Goal: Task Accomplishment & Management: Manage account settings

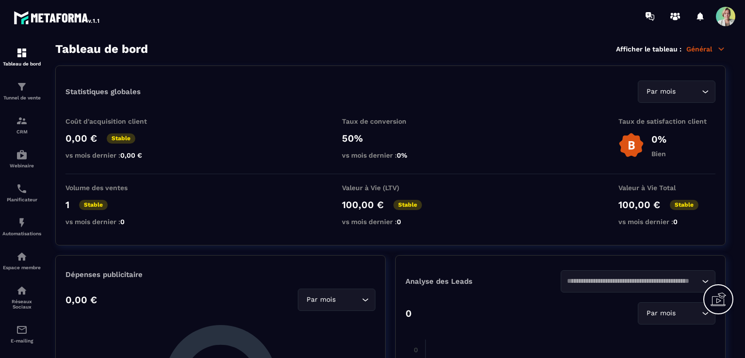
click at [720, 18] on span at bounding box center [725, 16] width 19 height 19
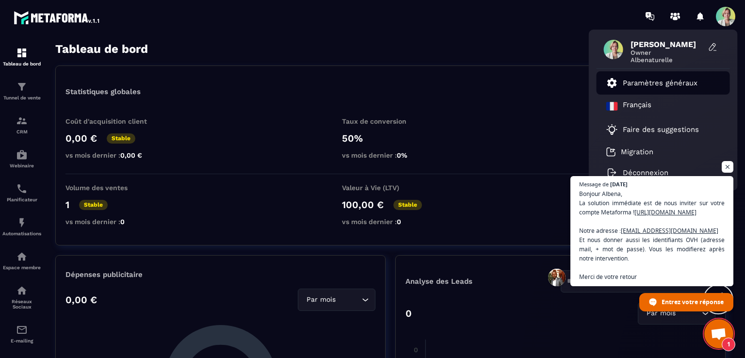
scroll to position [3399, 0]
click at [627, 81] on p "Paramètres généraux" at bounding box center [659, 83] width 75 height 9
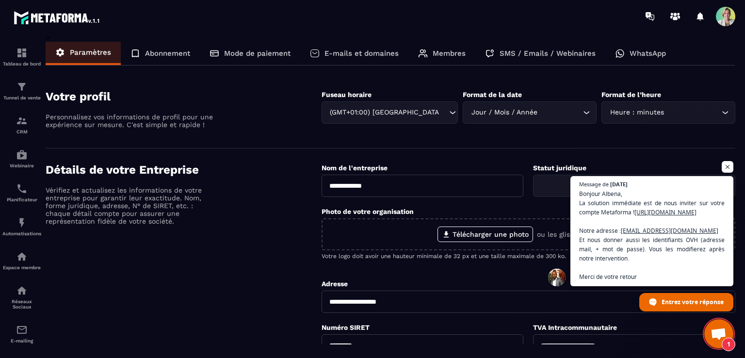
click at [451, 48] on div "Membres" at bounding box center [441, 53] width 67 height 23
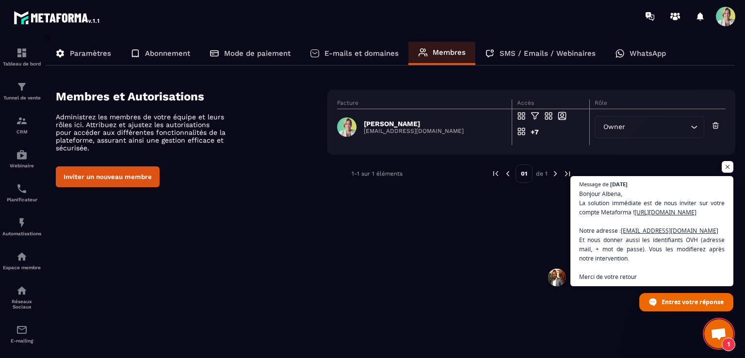
click at [112, 173] on button "Inviter un nouveau membre" at bounding box center [108, 176] width 104 height 21
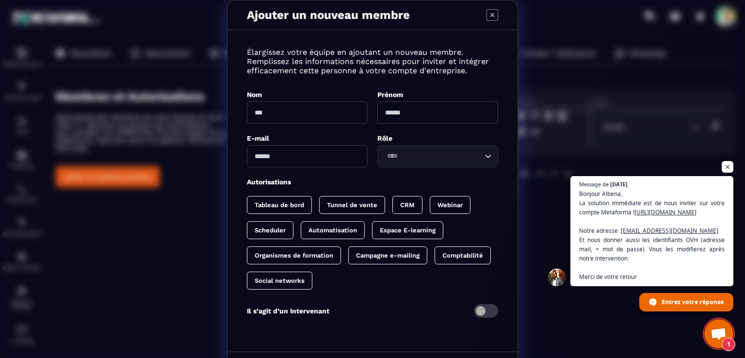
click at [275, 154] on input "Modal window" at bounding box center [307, 156] width 121 height 22
paste input "**********"
type input "**********"
click at [270, 119] on input "Modal window" at bounding box center [307, 112] width 121 height 22
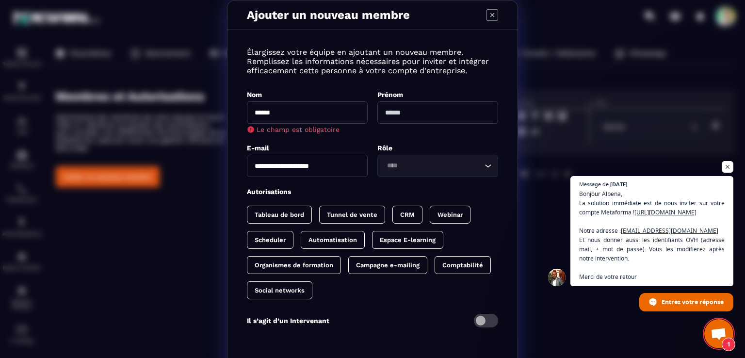
type input "******"
click at [402, 111] on input "Modal window" at bounding box center [437, 112] width 121 height 22
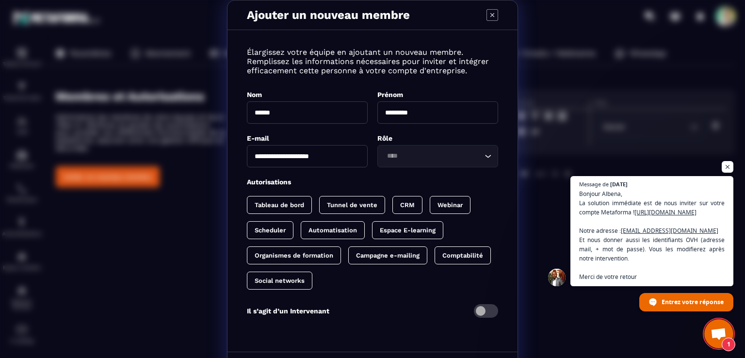
type input "*********"
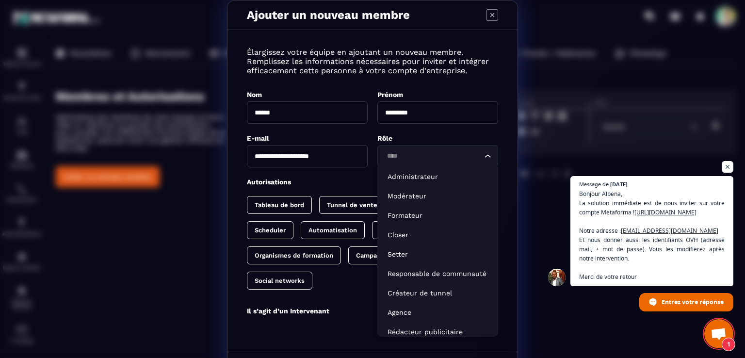
click at [398, 157] on input "Search for option" at bounding box center [432, 156] width 98 height 11
click at [398, 177] on p "Administrateur" at bounding box center [437, 177] width 100 height 10
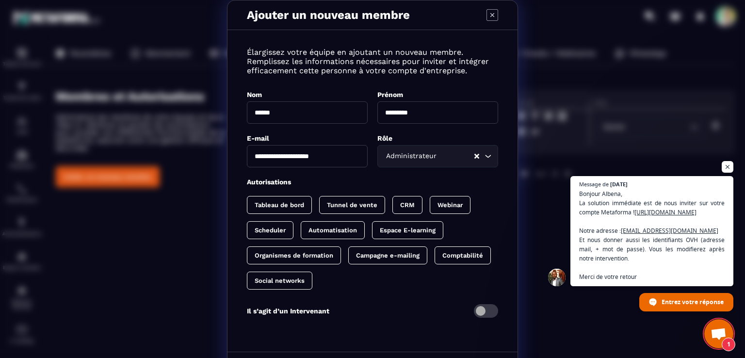
scroll to position [35, 0]
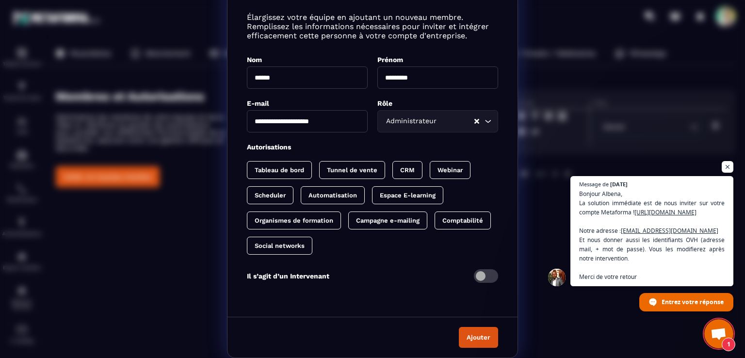
click at [465, 338] on button "Ajouter" at bounding box center [478, 337] width 39 height 21
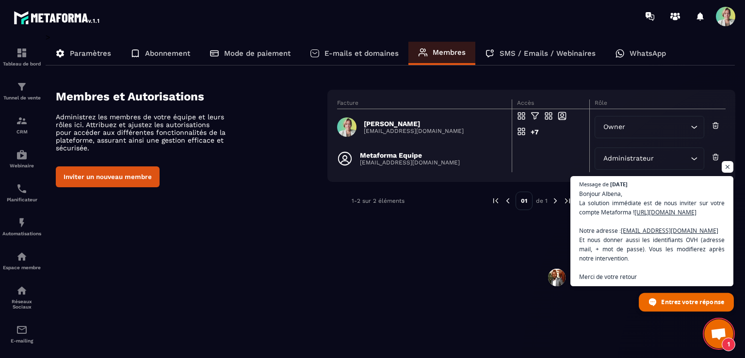
click at [675, 300] on span "Entrez votre réponse" at bounding box center [692, 301] width 63 height 17
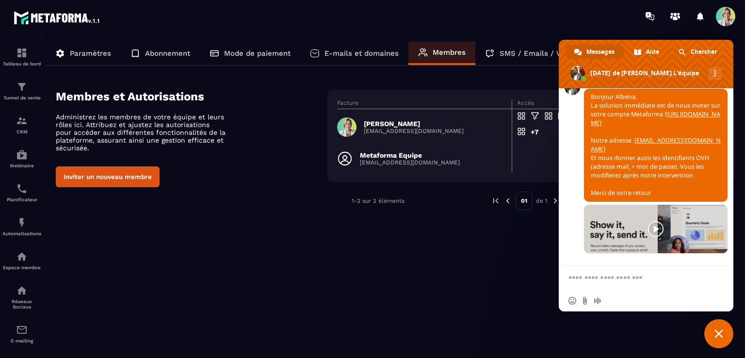
scroll to position [3605, 0]
click at [335, 55] on p "E-mails et domaines" at bounding box center [361, 53] width 74 height 9
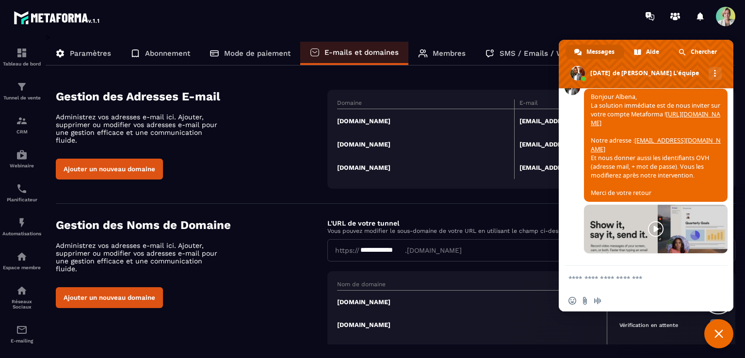
click at [725, 331] on span "Fermer le chat" at bounding box center [718, 333] width 29 height 29
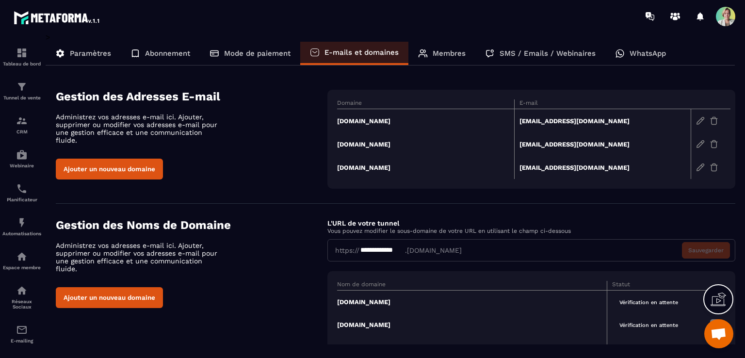
click at [382, 121] on td "[DOMAIN_NAME]" at bounding box center [425, 121] width 177 height 24
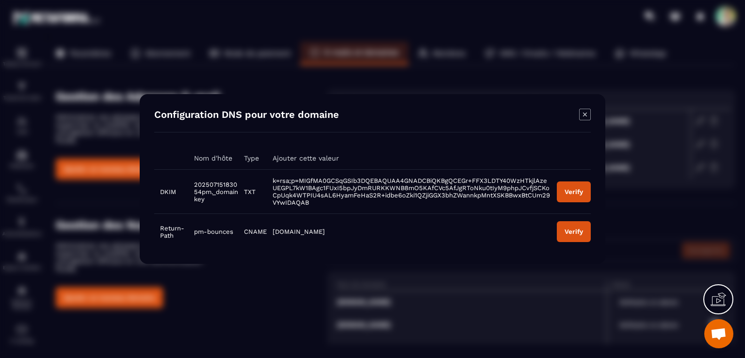
click at [574, 195] on button "Verify" at bounding box center [574, 191] width 34 height 21
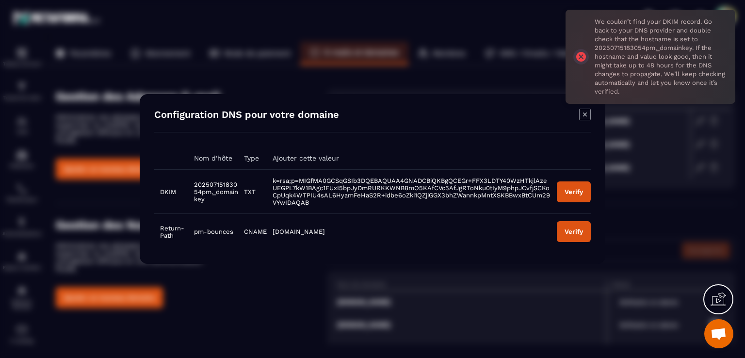
click at [586, 116] on icon "Modal window" at bounding box center [585, 115] width 12 height 12
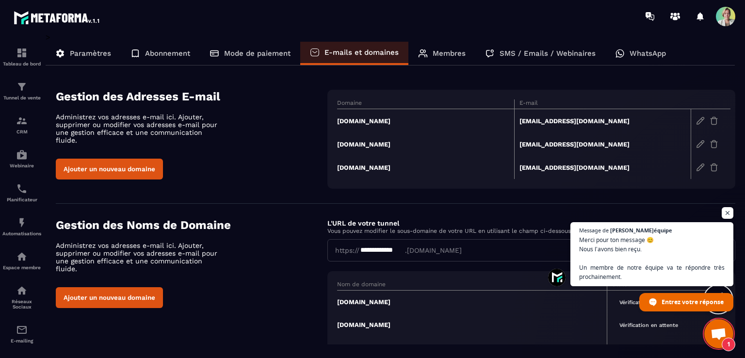
click at [718, 328] on span "Ouvrir le chat" at bounding box center [718, 335] width 16 height 14
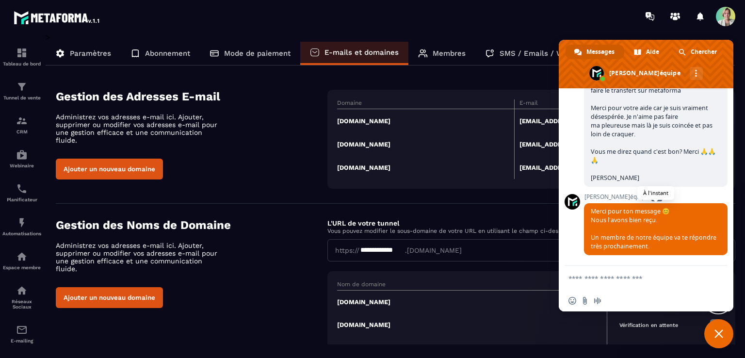
scroll to position [3820, 0]
click at [638, 182] on span "Bonjour [DATE] Je viens de faire l'ajout en tant qu'administrateur comme indiqu…" at bounding box center [654, 64] width 129 height 235
